Goal: Information Seeking & Learning: Learn about a topic

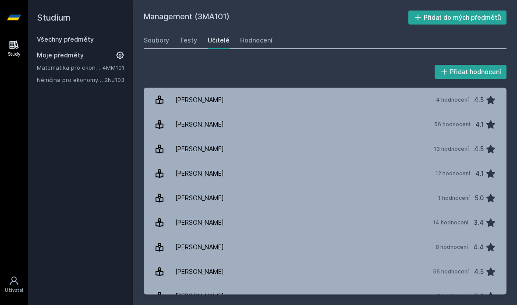
click at [47, 83] on link "Němčina pro ekonomy - mírně pokročilá úroveň 1 (A2)" at bounding box center [70, 79] width 67 height 9
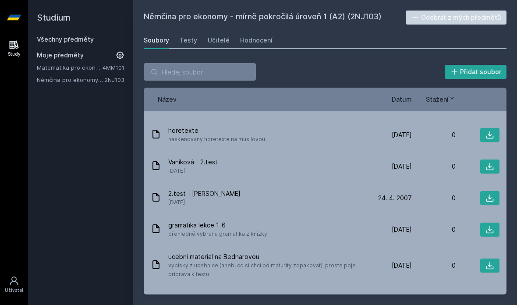
scroll to position [402, 0]
click at [166, 70] on input "search" at bounding box center [200, 72] width 112 height 18
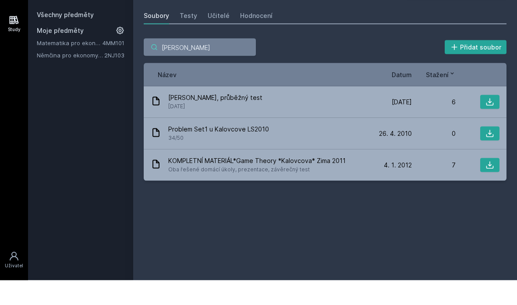
scroll to position [0, 0]
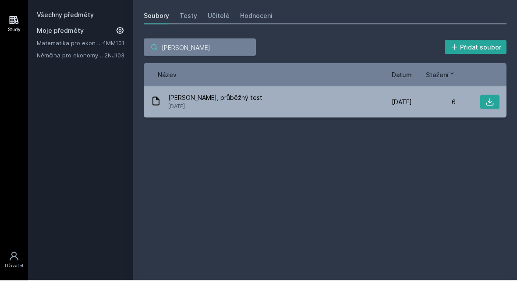
type input "[PERSON_NAME]"
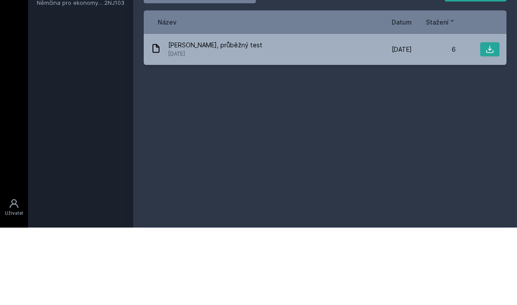
click at [158, 120] on icon at bounding box center [156, 125] width 11 height 11
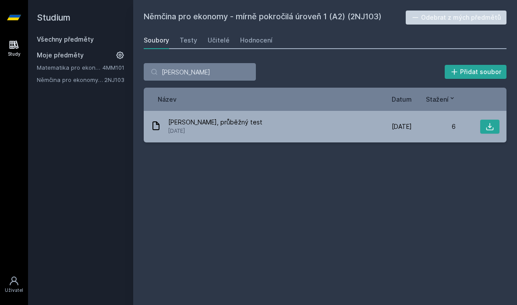
click at [486, 120] on button at bounding box center [489, 127] width 19 height 14
click at [204, 39] on div "Soubory Testy Učitelé Hodnocení" at bounding box center [325, 41] width 363 height 18
click at [185, 40] on div "Testy" at bounding box center [189, 40] width 18 height 9
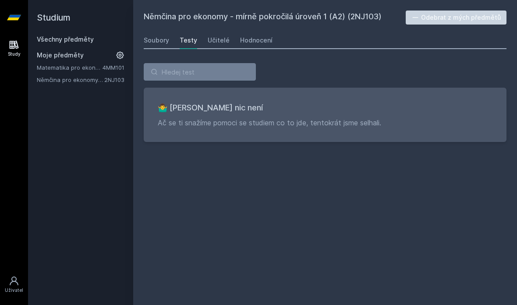
click at [209, 44] on div "Učitelé" at bounding box center [219, 40] width 22 height 9
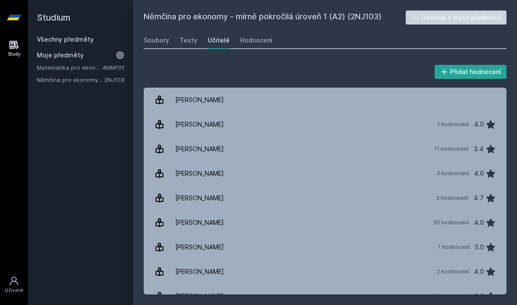
click at [53, 36] on link "Všechny předměty" at bounding box center [65, 38] width 57 height 7
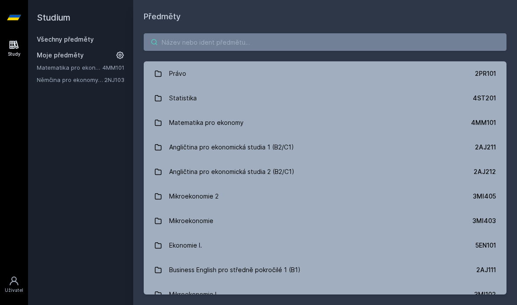
click at [172, 45] on input "search" at bounding box center [325, 42] width 363 height 18
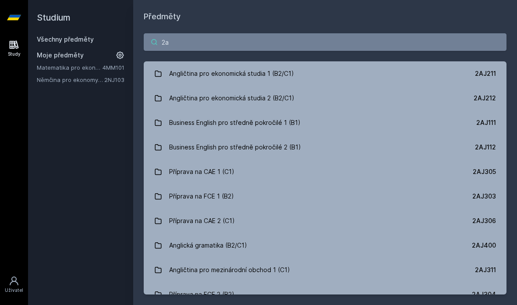
type input "2aj"
click at [177, 70] on div "Angličtina pro ekonomická studia 1 (B2/C1)" at bounding box center [231, 74] width 125 height 18
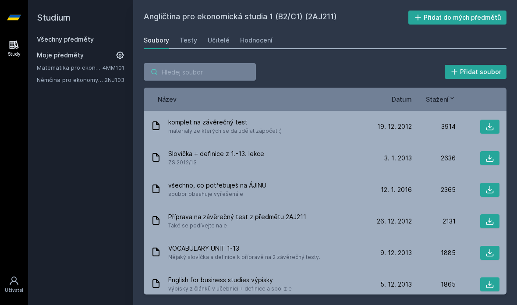
click at [170, 77] on input "search" at bounding box center [200, 72] width 112 height 18
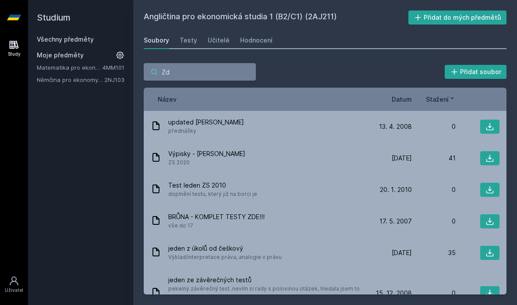
type input "Z"
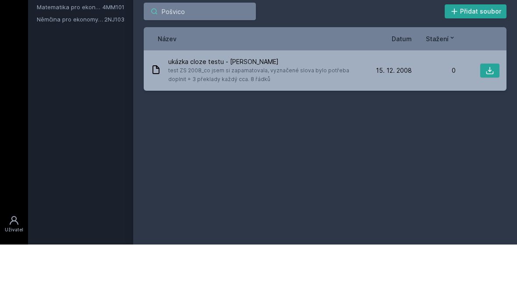
type input "Pošvico"
click at [348, 111] on div "ukázka cloze testu - [PERSON_NAME] test ZS 2008_co jsem si zapamatovala, vyznač…" at bounding box center [325, 131] width 363 height 40
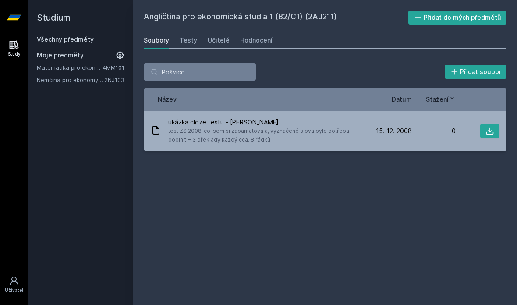
click at [162, 118] on div "ukázka cloze testu - [PERSON_NAME] test ZS 2008_co jsem si zapamatovala, vyznač…" at bounding box center [259, 131] width 217 height 26
click at [487, 127] on icon at bounding box center [489, 131] width 9 height 9
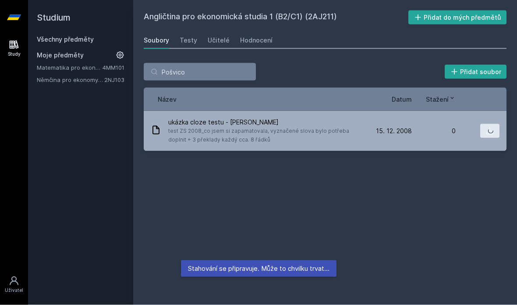
scroll to position [0, 0]
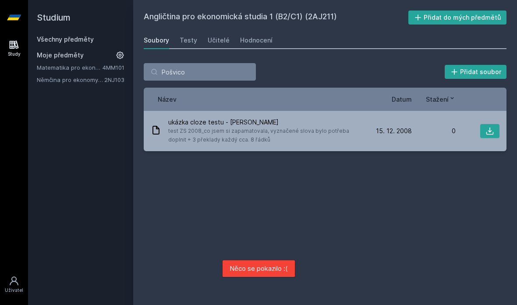
click at [489, 131] on icon at bounding box center [489, 131] width 9 height 9
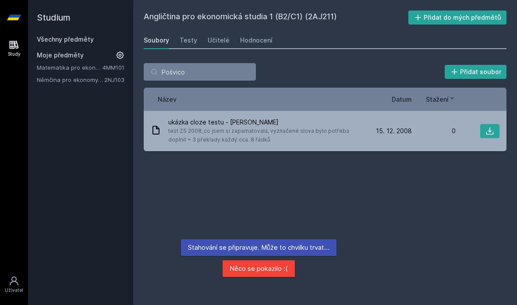
click at [214, 43] on div "Učitelé" at bounding box center [219, 40] width 22 height 9
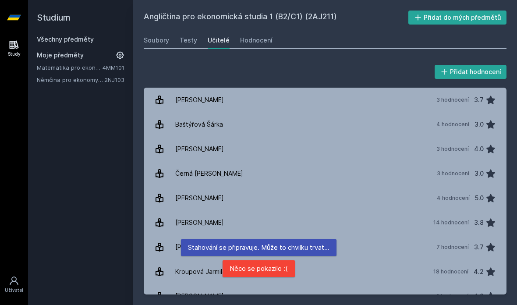
click at [186, 33] on link "Testy" at bounding box center [189, 41] width 18 height 18
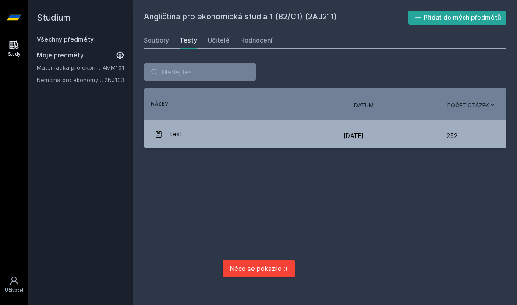
click at [160, 144] on link "test [DATE] [DATE] 252" at bounding box center [325, 134] width 363 height 28
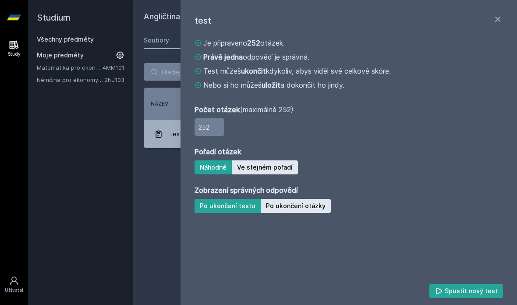
click at [164, 204] on div "Angličtina pro ekonomická studia 1 (B2/C1) (2AJ211) Přidat do mých předmětů [GE…" at bounding box center [325, 153] width 363 height 284
click at [492, 26] on link at bounding box center [497, 20] width 11 height 13
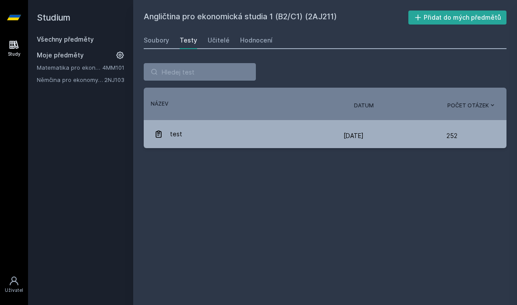
click at [497, 20] on button "Přidat do mých předmětů" at bounding box center [457, 18] width 99 height 14
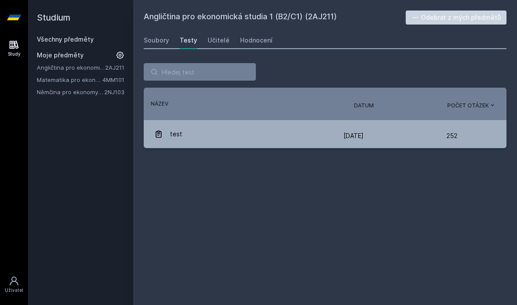
click at [66, 64] on link "Angličtina pro ekonomická studia 1 (B2/C1)" at bounding box center [71, 67] width 68 height 9
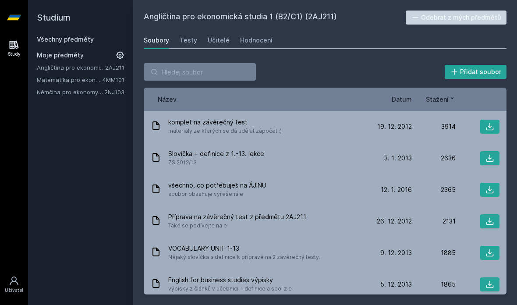
click at [225, 38] on div "Učitelé" at bounding box center [219, 40] width 22 height 9
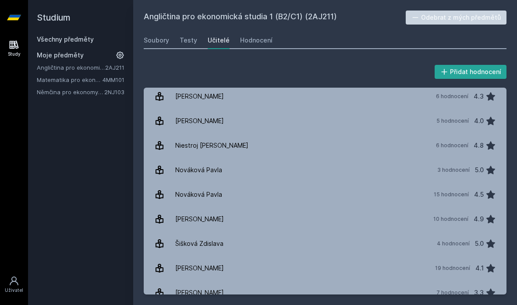
scroll to position [200, 0]
click at [345, 224] on link "[PERSON_NAME] 10 hodnocení 4.9" at bounding box center [325, 219] width 363 height 25
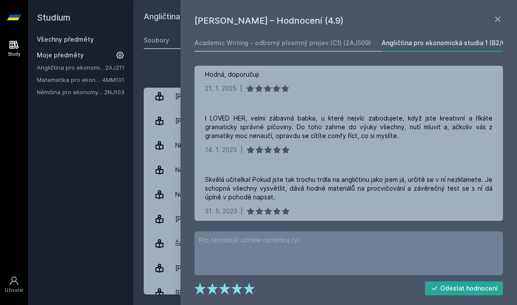
scroll to position [8, 0]
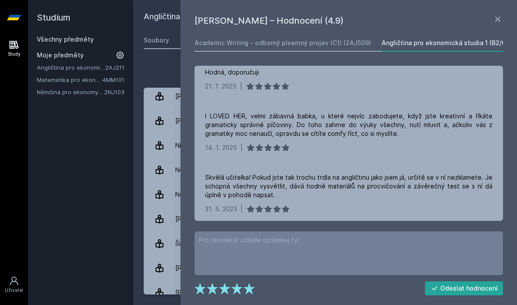
click at [471, 149] on div "[DATE] |" at bounding box center [348, 147] width 287 height 9
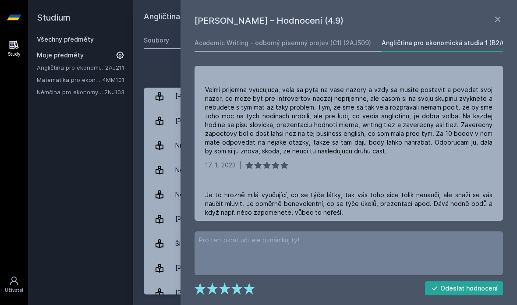
scroll to position [157, 0]
click at [476, 145] on div "Velmi prijemna vyucujuca, vela sa pyta na vase nazory a vzdy sa musite postavit…" at bounding box center [348, 120] width 287 height 70
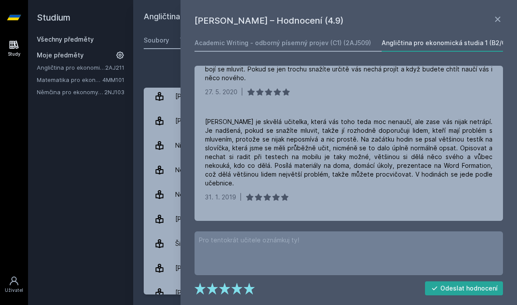
scroll to position [418, 0]
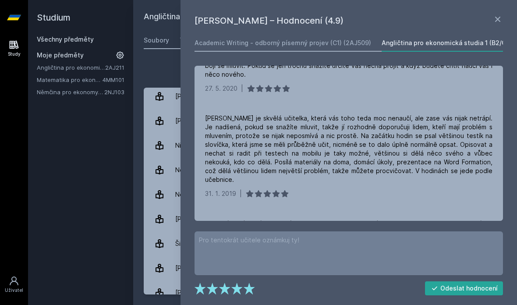
click at [482, 150] on div "[PERSON_NAME] je skvělá učitelka, která vás toho teda moc nenaučí, ale zase vás…" at bounding box center [348, 149] width 287 height 70
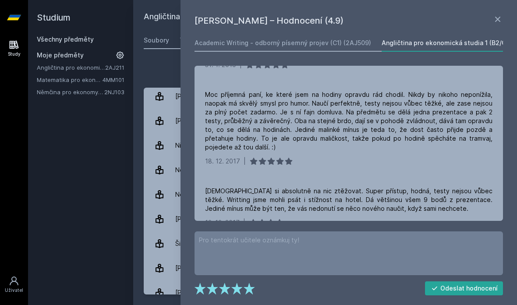
scroll to position [546, 0]
click at [483, 151] on div "Moc příjemná paní, ke které jsem na hodiny opravdu rád chodil. Nikdy by nikoho …" at bounding box center [348, 129] width 308 height 96
click at [498, 32] on div "[PERSON_NAME] – Hodnocení (4.9) Academic Writing - odborný písemný projev (C1) …" at bounding box center [348, 152] width 336 height 305
click at [492, 20] on icon at bounding box center [497, 19] width 11 height 11
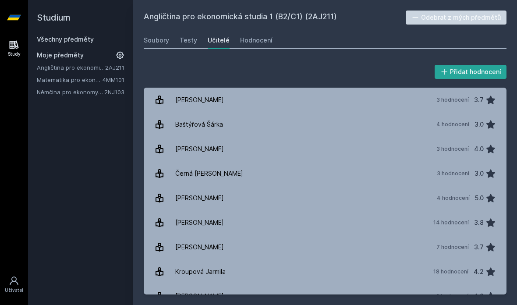
click at [165, 42] on div "Soubory" at bounding box center [156, 40] width 25 height 9
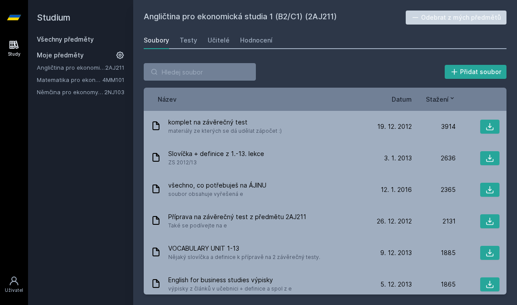
click at [51, 93] on link "Němčina pro ekonomy - mírně pokročilá úroveň 1 (A2)" at bounding box center [70, 92] width 67 height 9
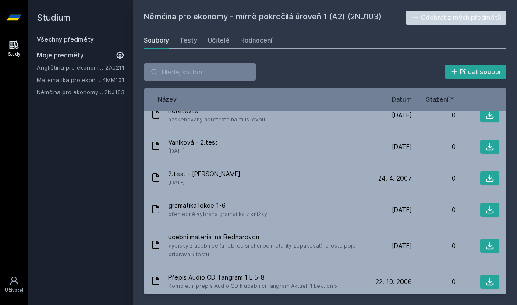
scroll to position [421, 0]
